Goal: Answer question/provide support: Share knowledge or assist other users

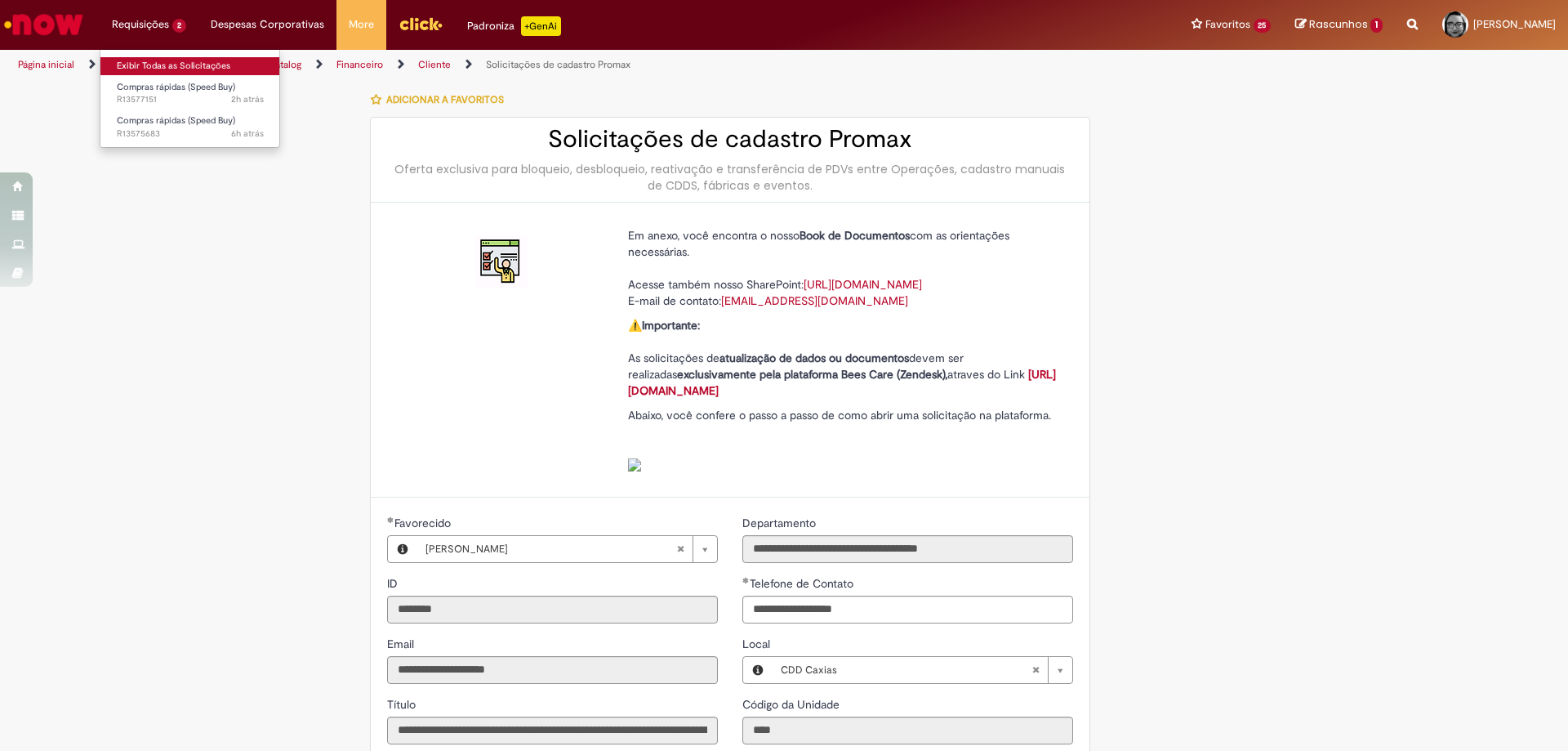
click at [149, 62] on link "Exibir Todas as Solicitações" at bounding box center [190, 66] width 180 height 18
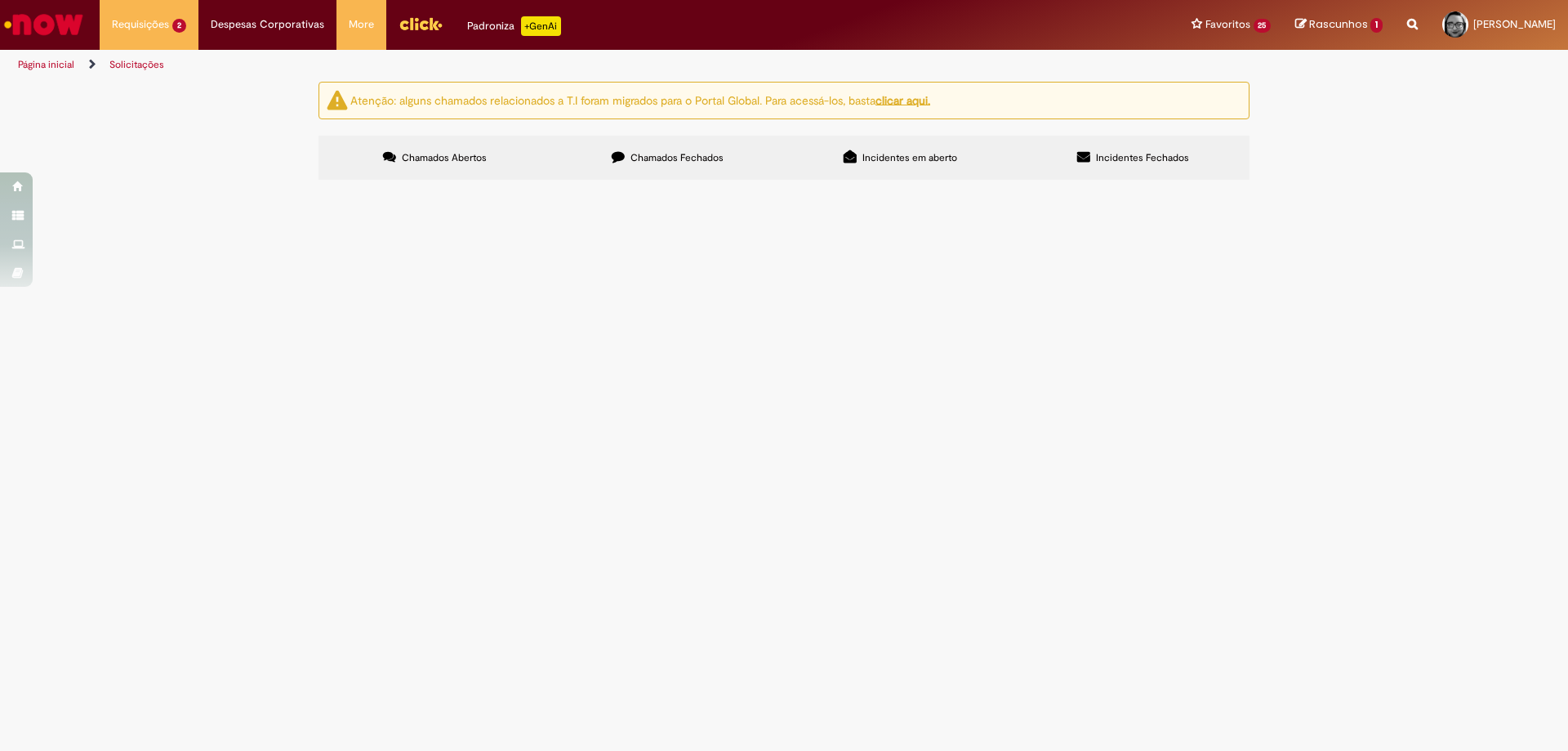
click at [0, 0] on span "Favor abrir pedido para fornecedor Espro - [GEOGRAPHIC_DATA]" at bounding box center [0, 0] width 0 height 0
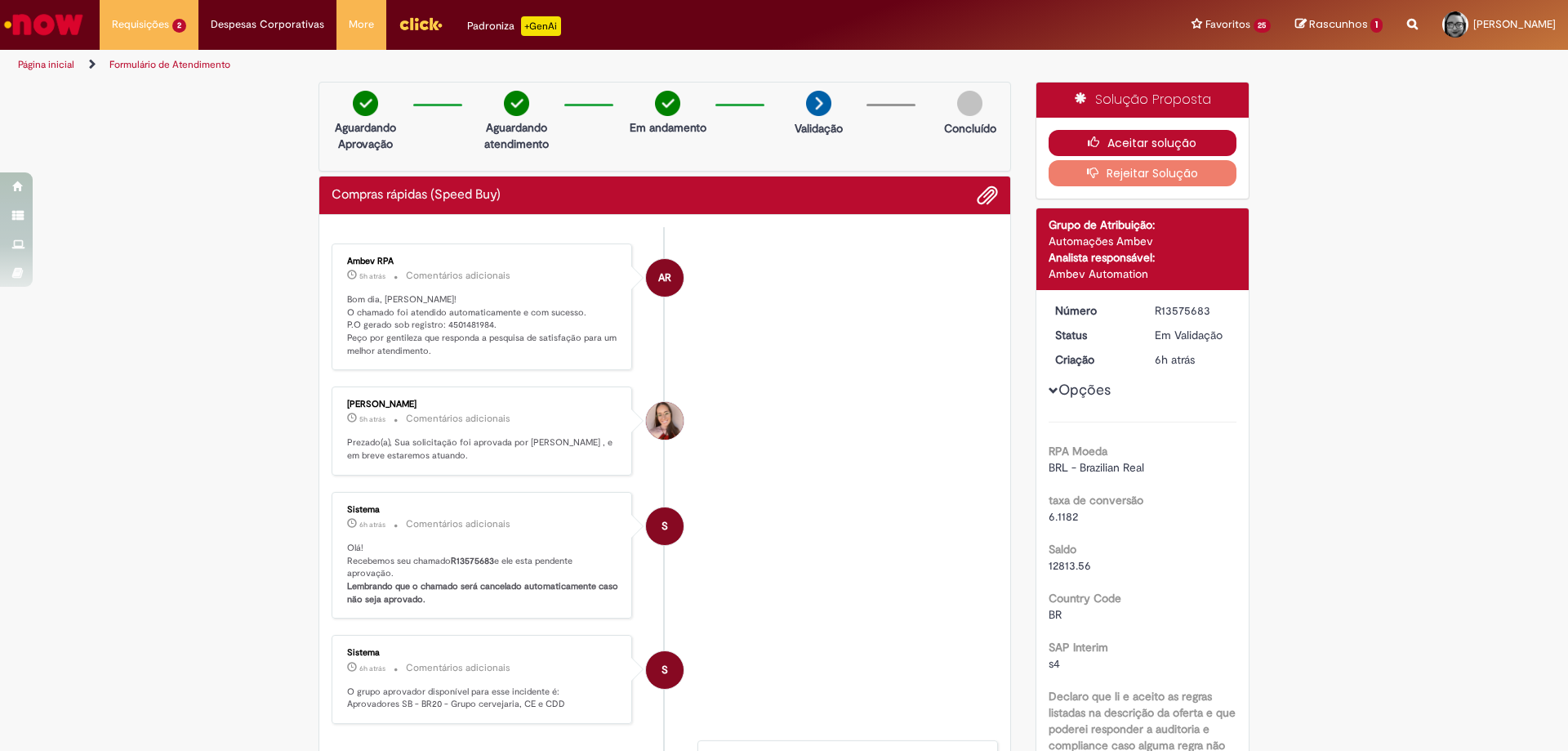
click at [1123, 147] on button "Aceitar solução" at bounding box center [1143, 142] width 189 height 26
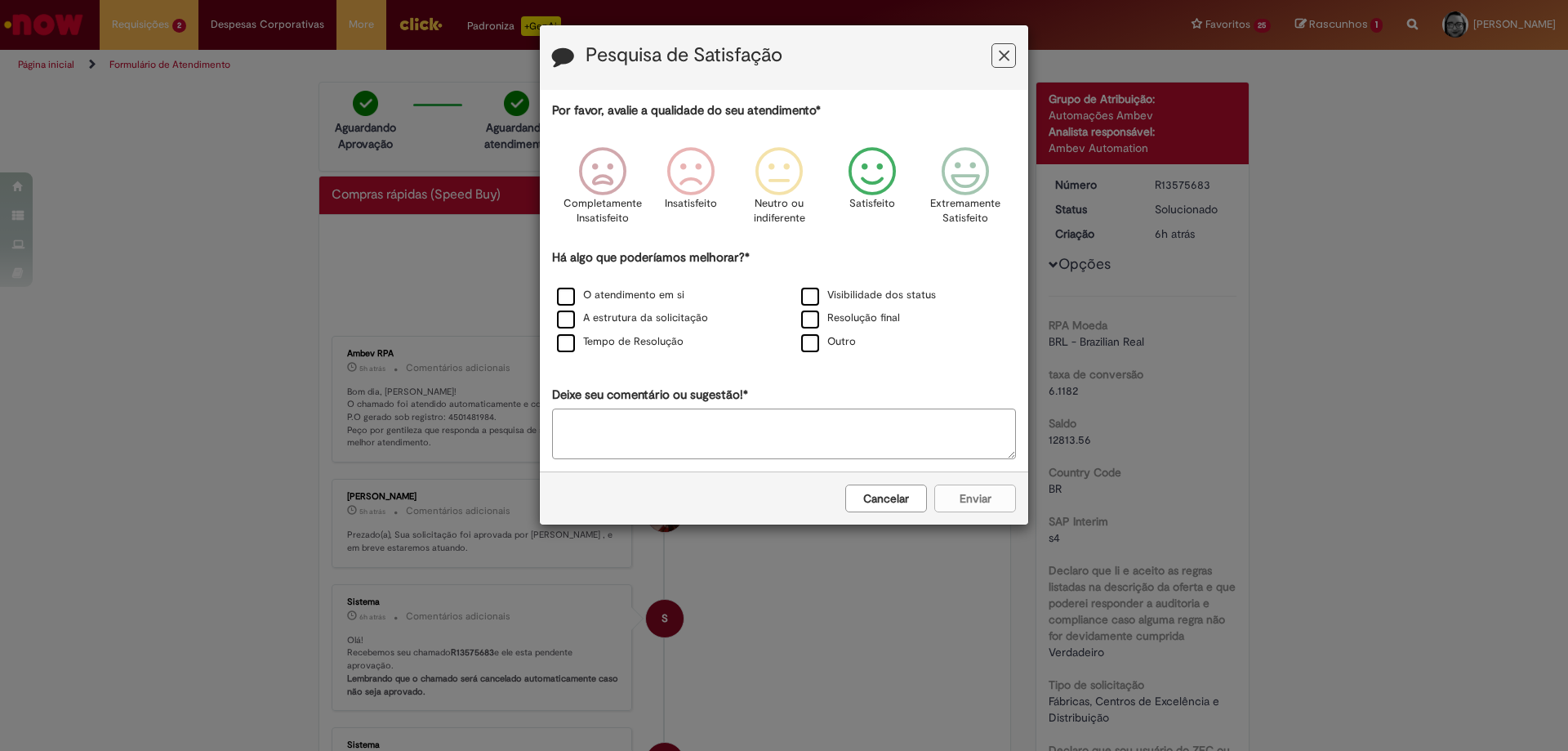
click at [880, 172] on icon "Feedback" at bounding box center [872, 171] width 61 height 49
click at [615, 293] on label "O atendimento em si" at bounding box center [620, 295] width 127 height 15
click at [960, 490] on button "Enviar" at bounding box center [974, 498] width 81 height 28
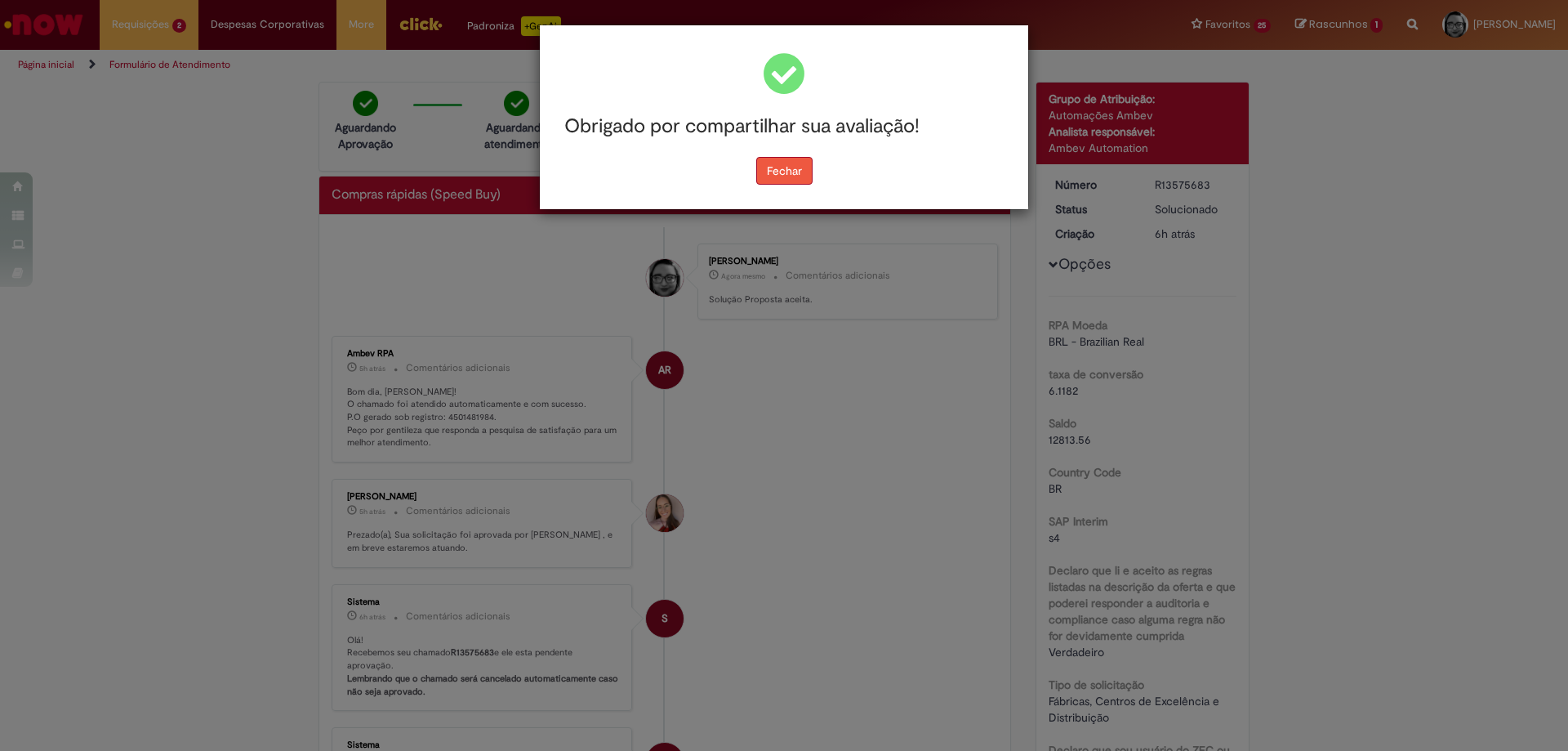
click at [795, 177] on button "Fechar" at bounding box center [784, 170] width 56 height 28
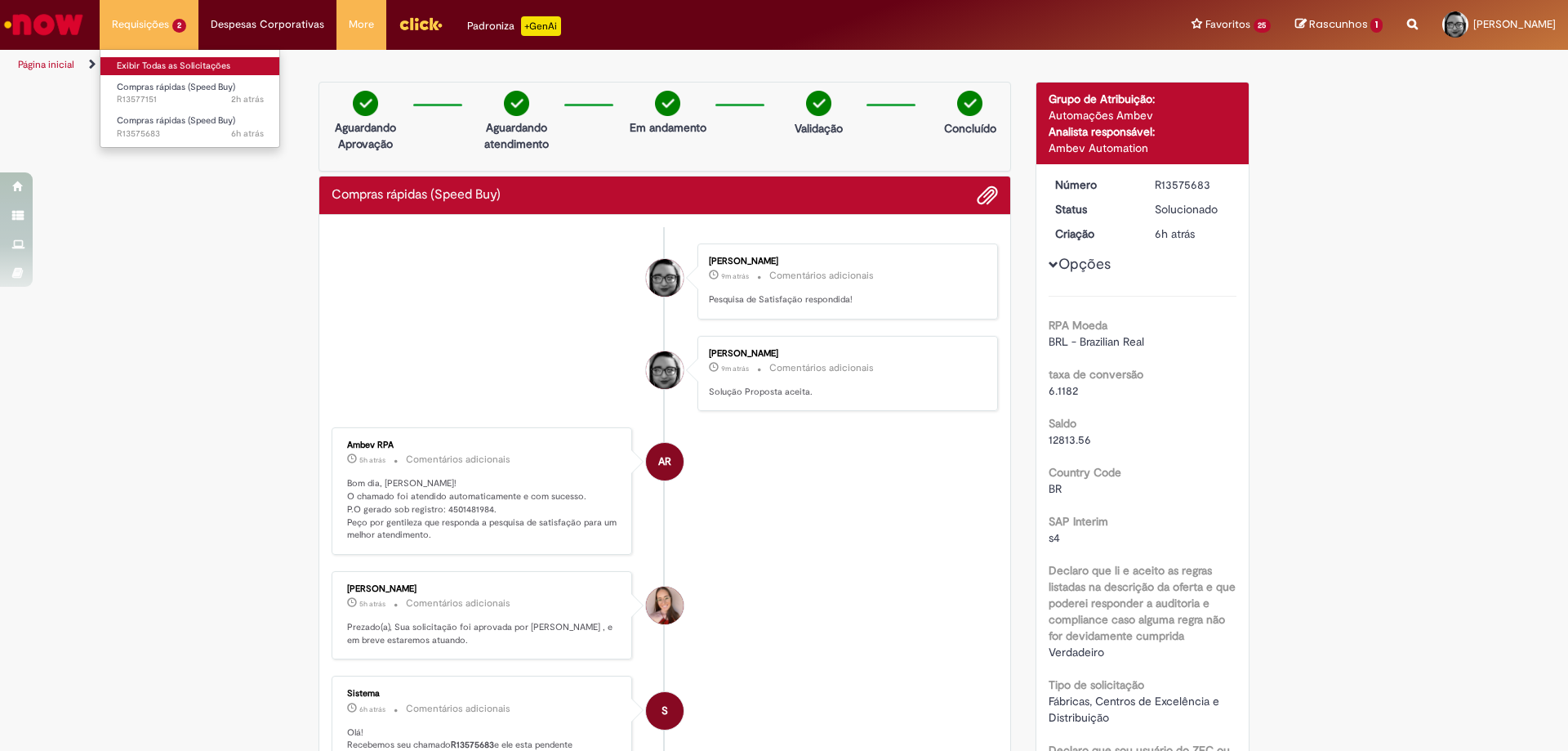
click at [151, 66] on link "Exibir Todas as Solicitações" at bounding box center [190, 66] width 180 height 18
